Goal: Check status

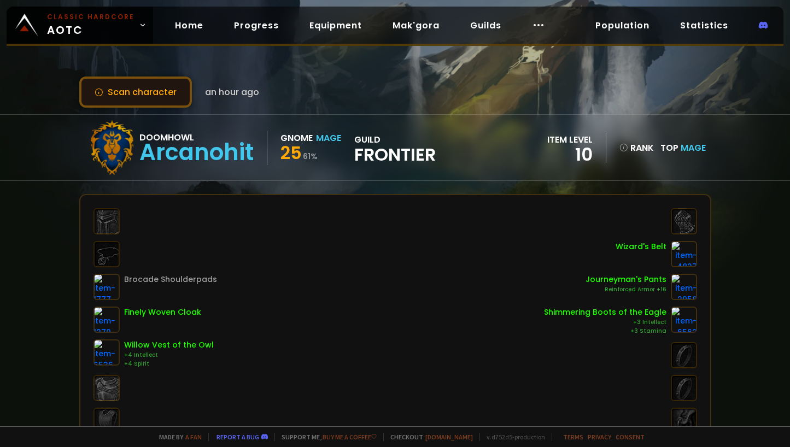
click at [162, 101] on button "Scan character" at bounding box center [135, 92] width 113 height 31
